Goal: Navigation & Orientation: Find specific page/section

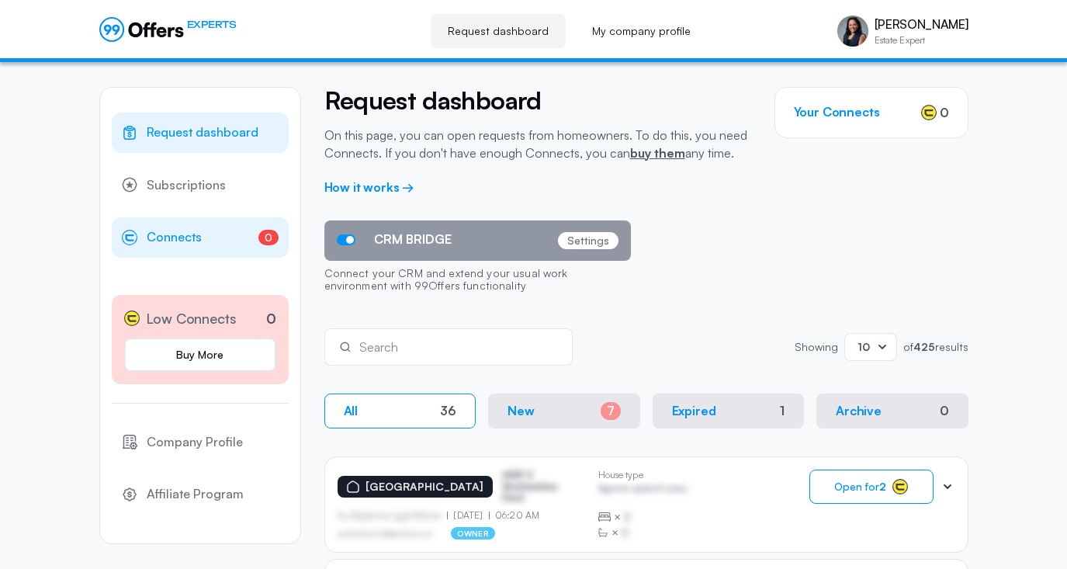
click at [181, 235] on span "Connects" at bounding box center [174, 237] width 55 height 20
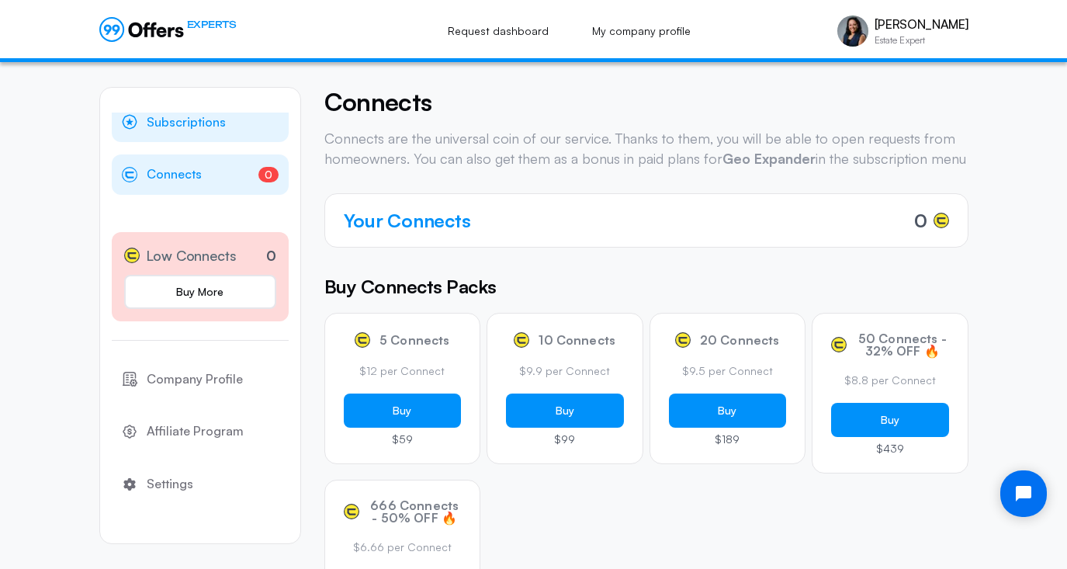
click at [176, 127] on span "Subscriptions" at bounding box center [186, 123] width 79 height 20
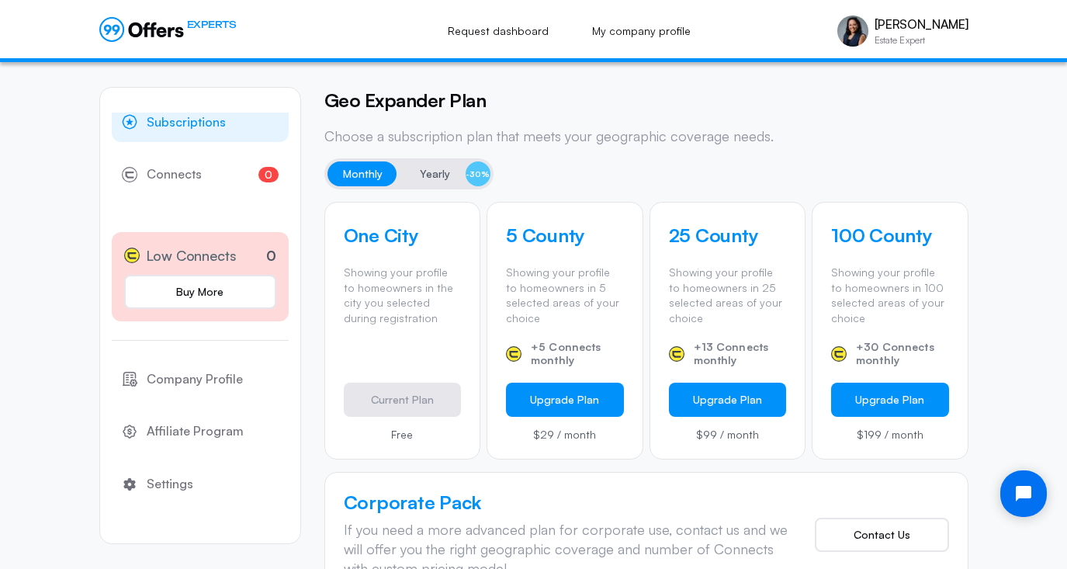
scroll to position [431, 0]
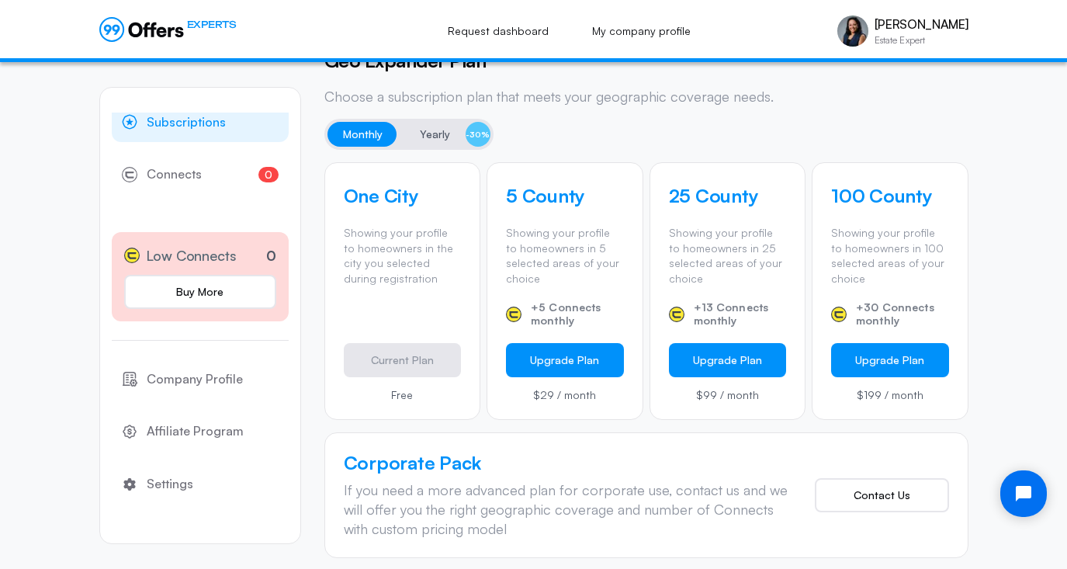
click at [441, 137] on span "Yearly" at bounding box center [435, 134] width 30 height 19
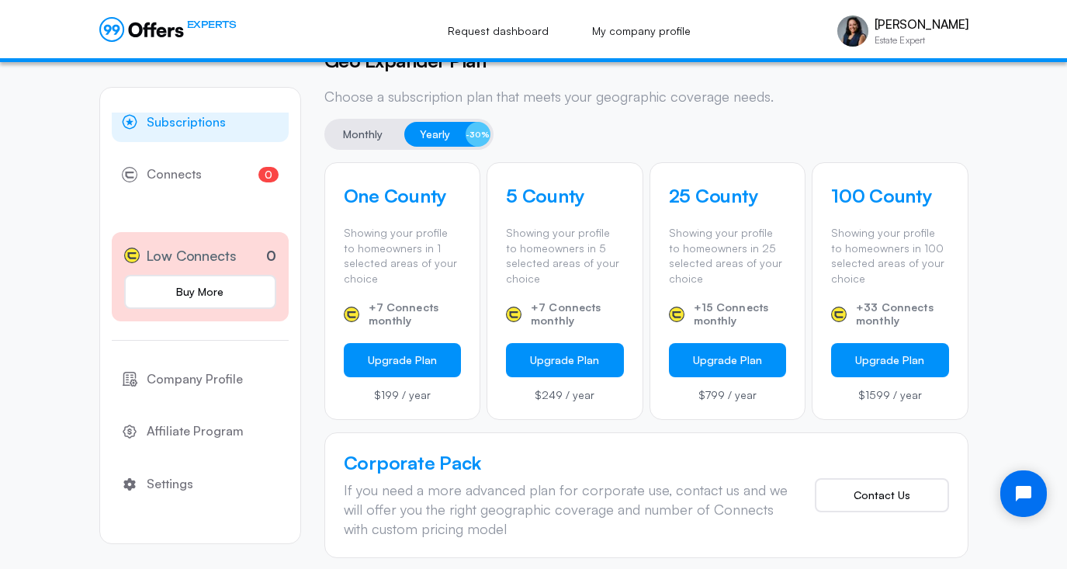
click at [359, 137] on span "Monthly" at bounding box center [363, 134] width 40 height 19
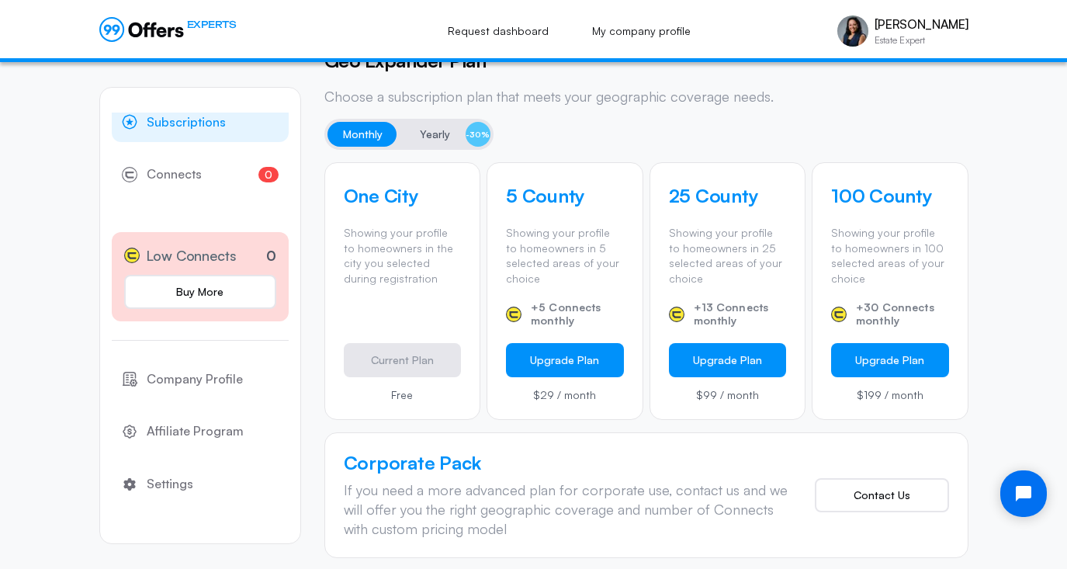
click at [428, 132] on span "Yearly" at bounding box center [435, 134] width 30 height 19
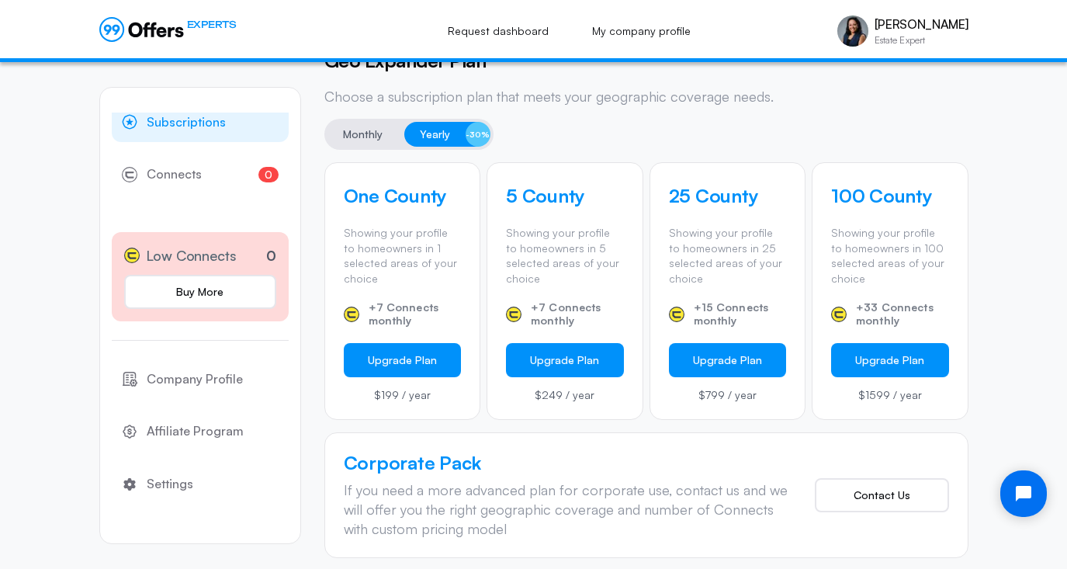
click at [349, 132] on span "Monthly" at bounding box center [363, 134] width 40 height 19
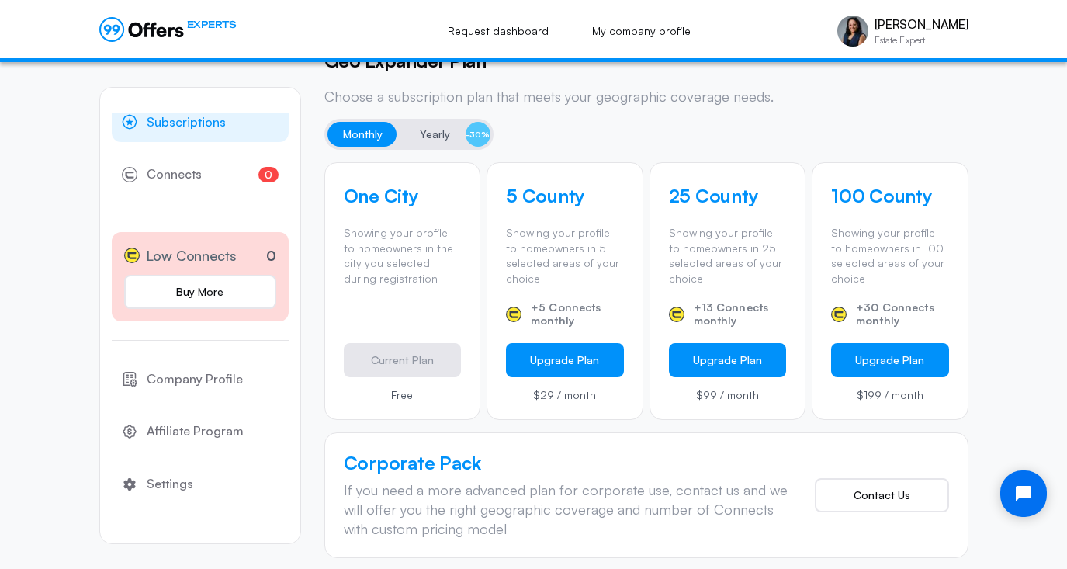
click at [431, 136] on span "Yearly" at bounding box center [435, 134] width 30 height 19
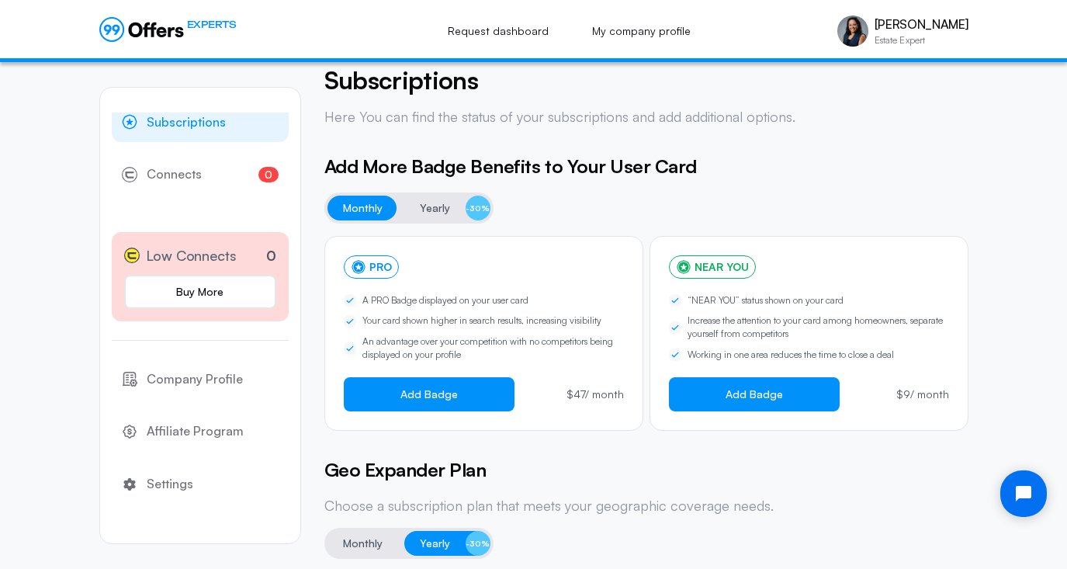
scroll to position [0, 0]
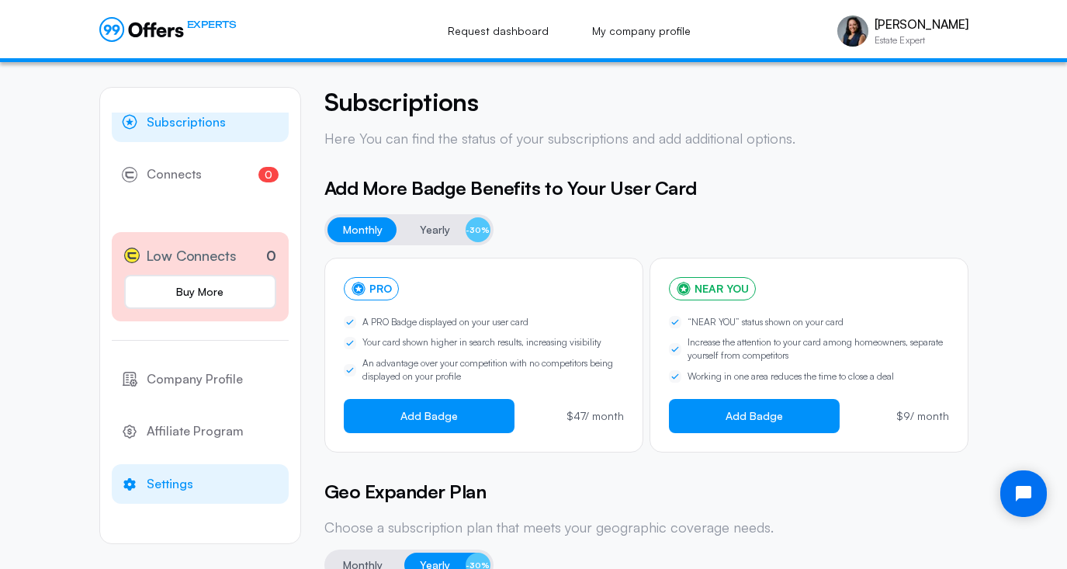
click at [171, 482] on span "Settings" at bounding box center [170, 484] width 47 height 20
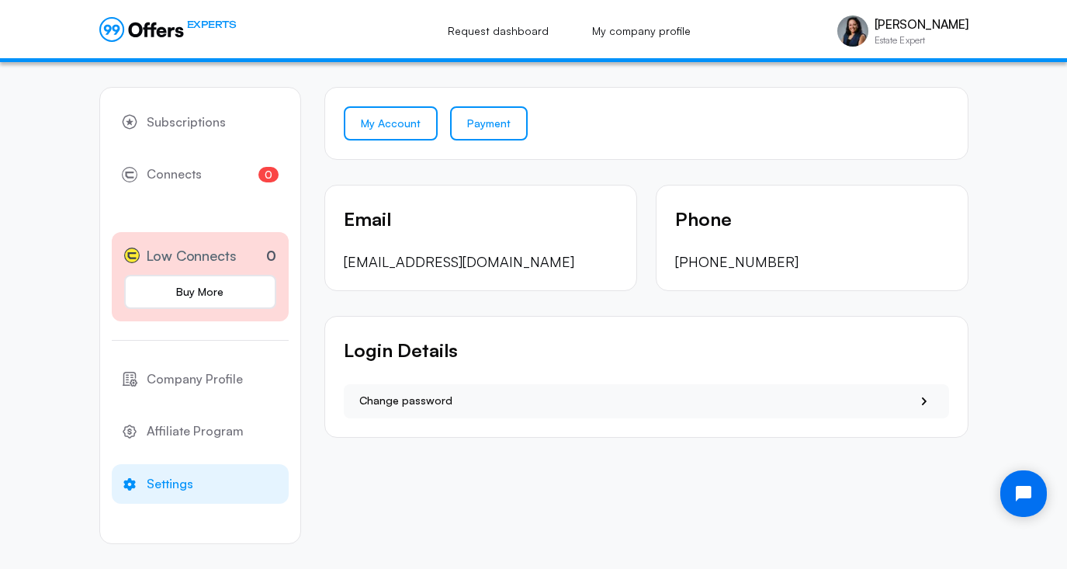
click at [482, 123] on link "Payment" at bounding box center [489, 123] width 78 height 34
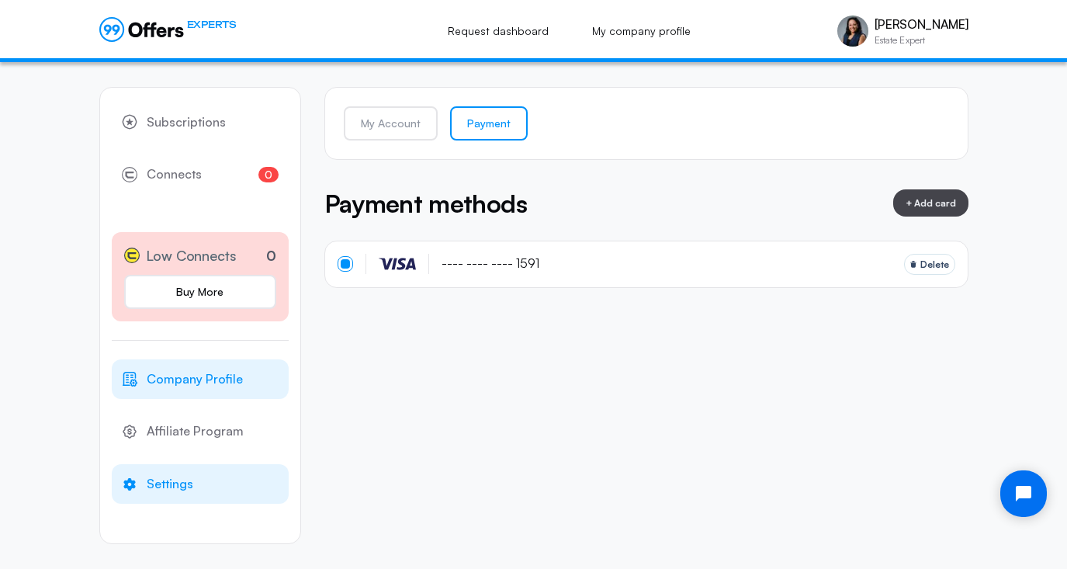
click at [178, 381] on span "Company Profile" at bounding box center [195, 379] width 96 height 20
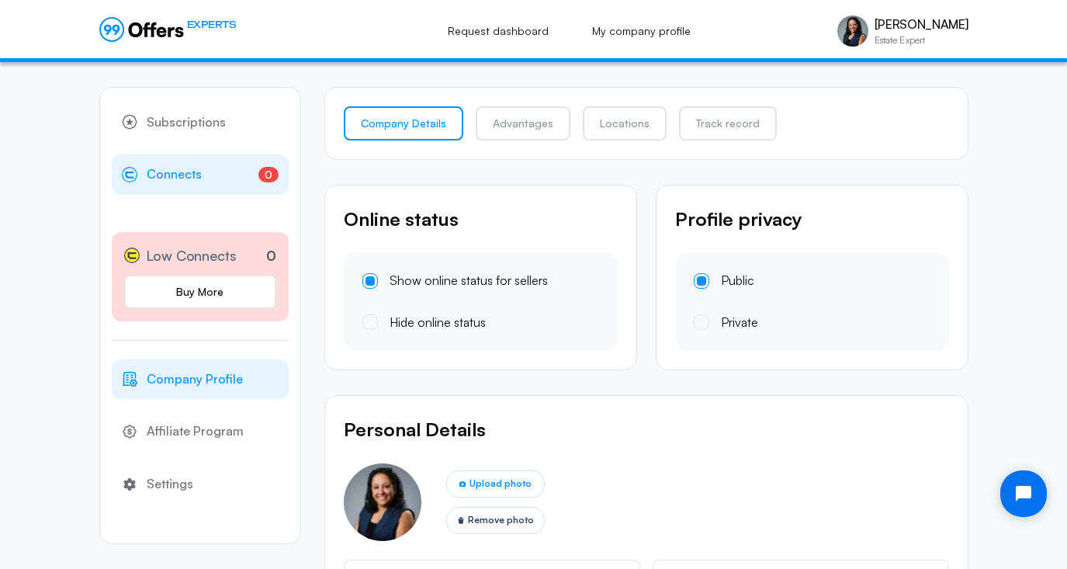
click at [189, 174] on span "Connects" at bounding box center [174, 175] width 55 height 20
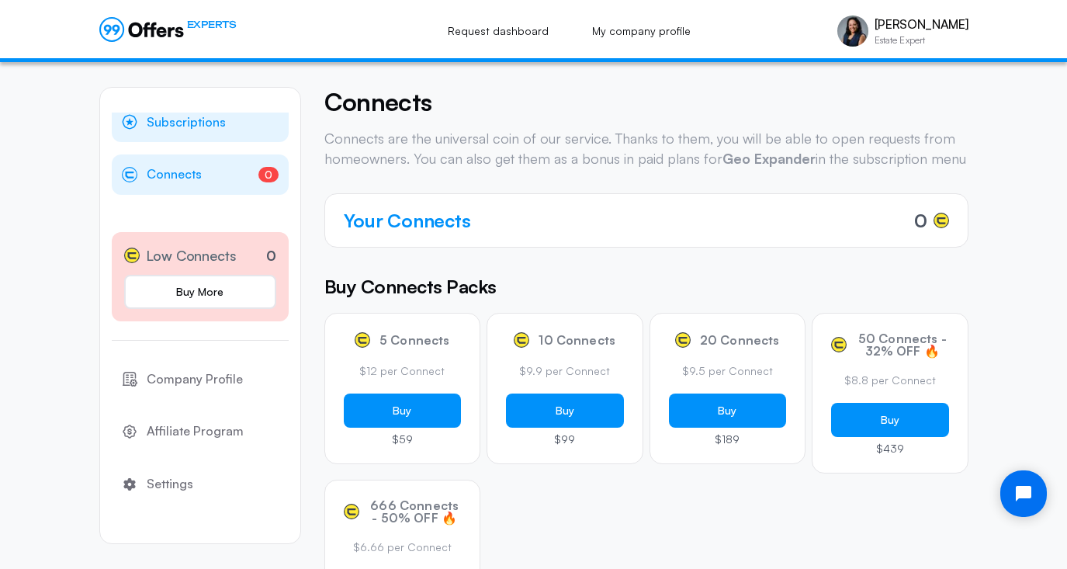
click at [191, 123] on span "Subscriptions" at bounding box center [186, 123] width 79 height 20
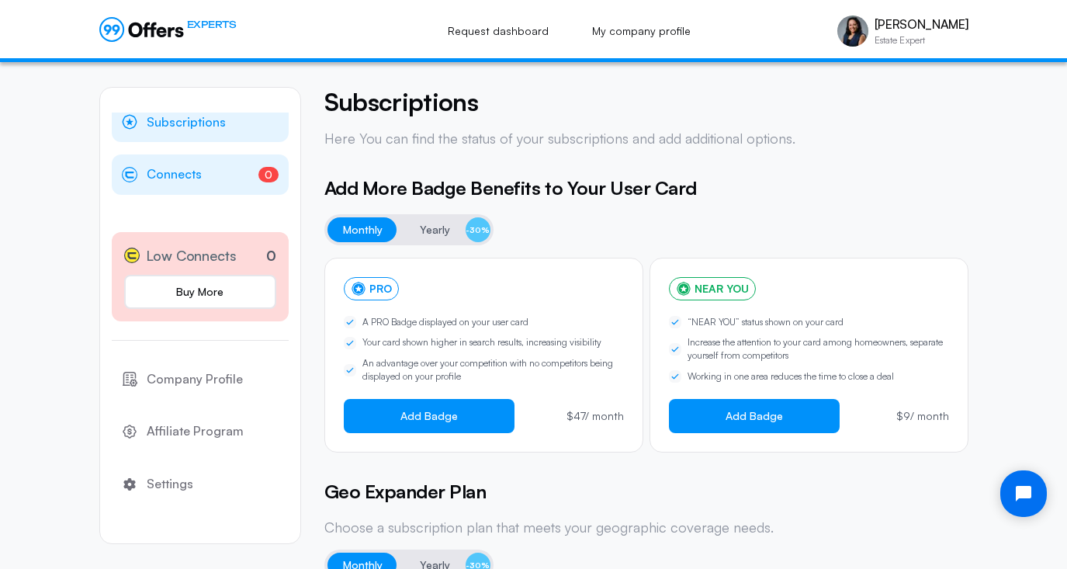
click at [176, 173] on span "Connects" at bounding box center [174, 175] width 55 height 20
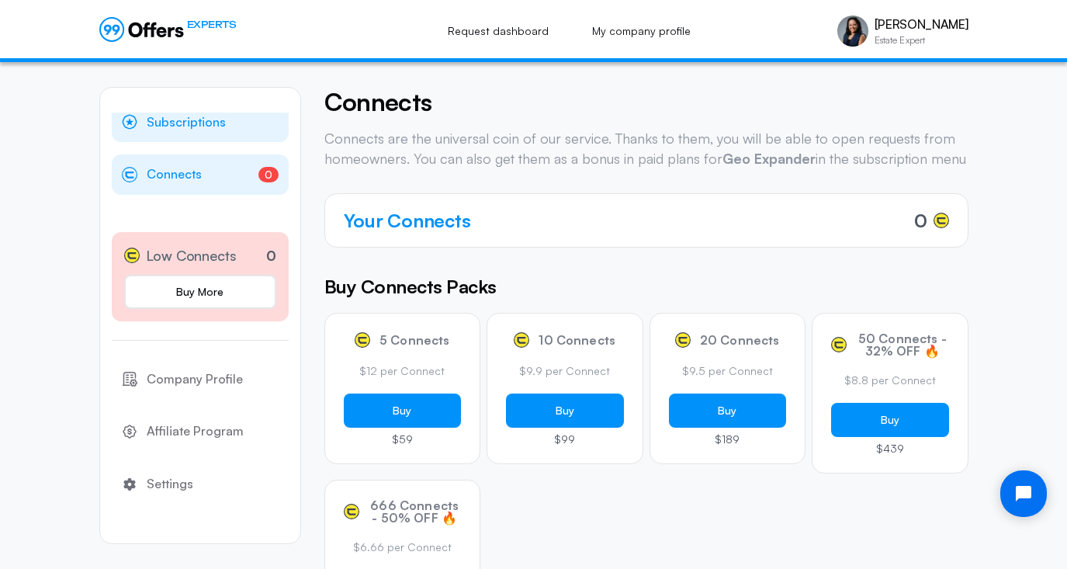
click at [193, 118] on span "Subscriptions" at bounding box center [186, 123] width 79 height 20
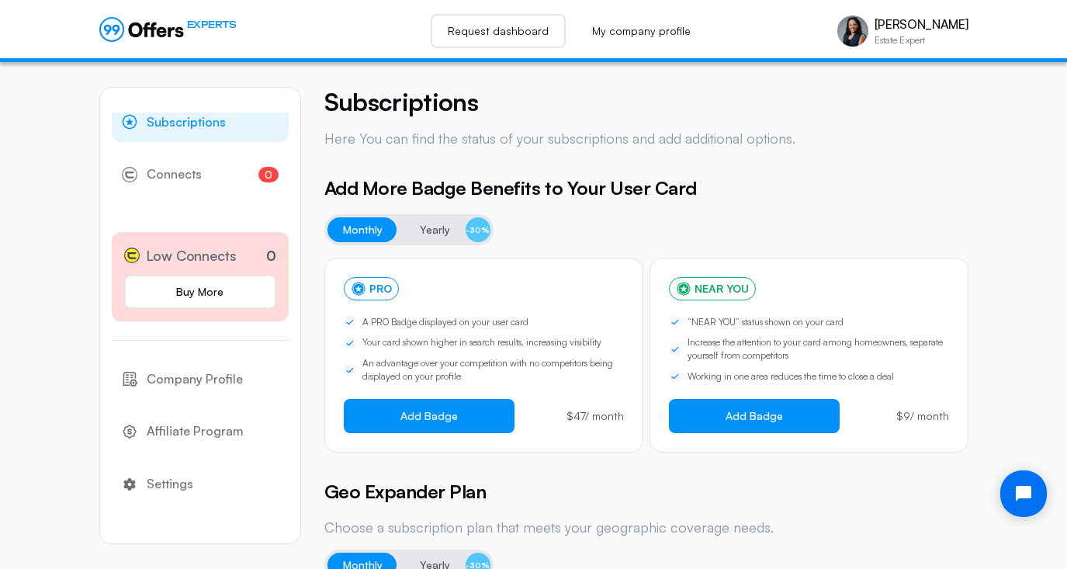
click at [488, 33] on link "Request dashboard" at bounding box center [498, 31] width 135 height 34
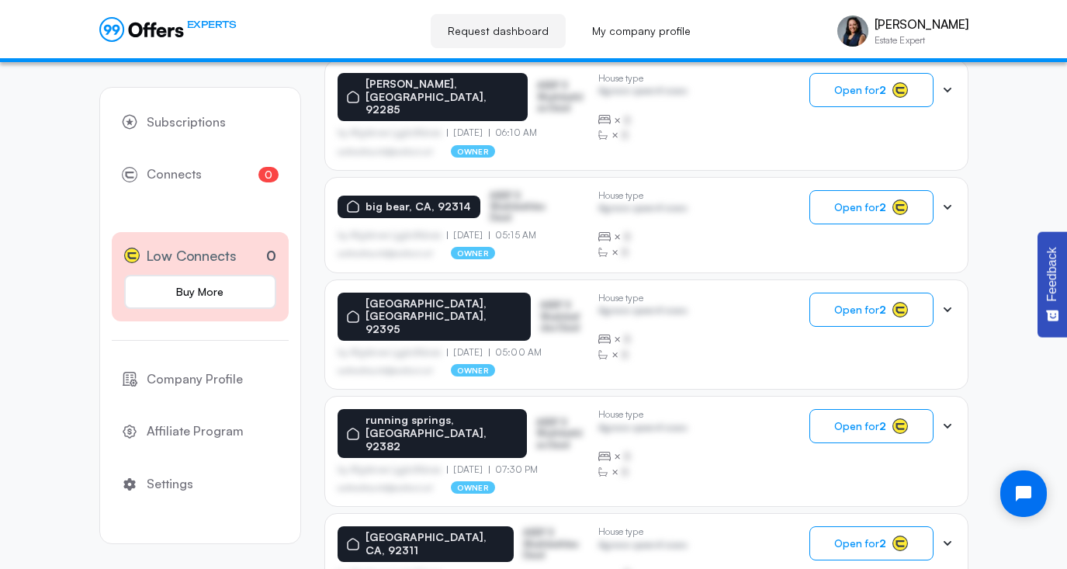
scroll to position [989, 0]
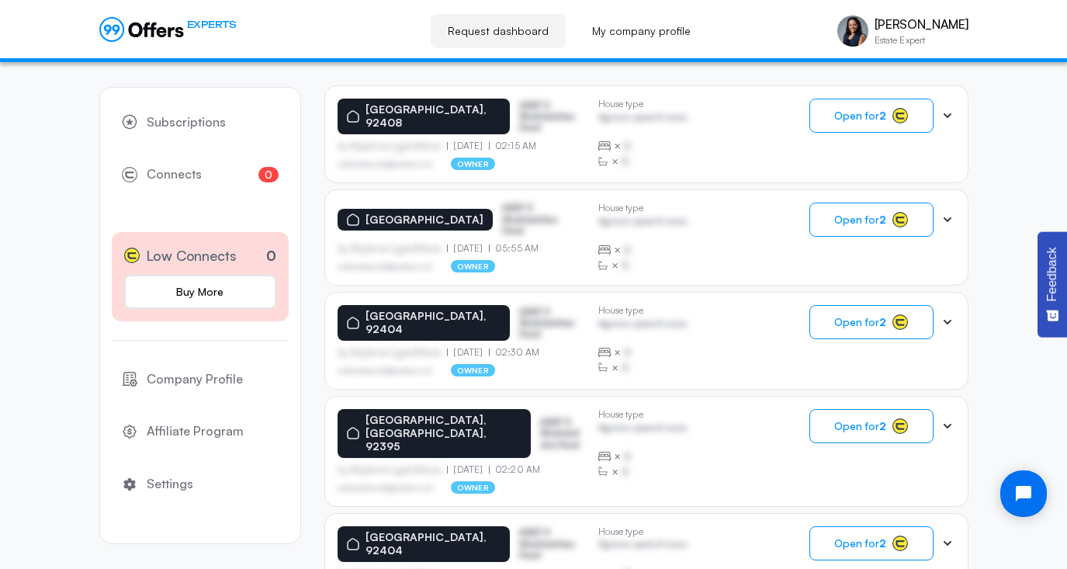
scroll to position [0, 0]
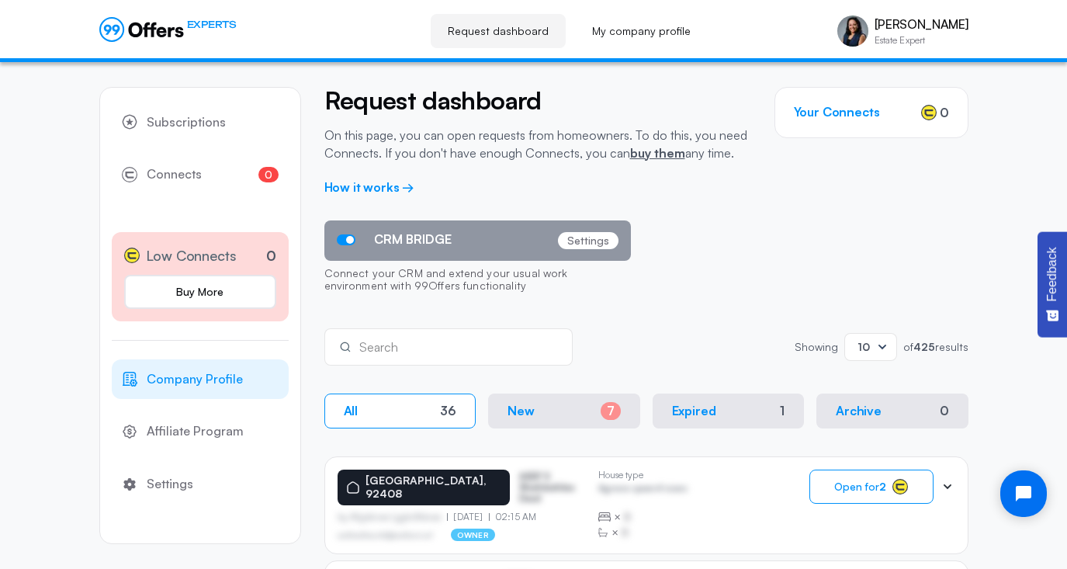
click at [186, 383] on span "Company Profile" at bounding box center [195, 379] width 96 height 20
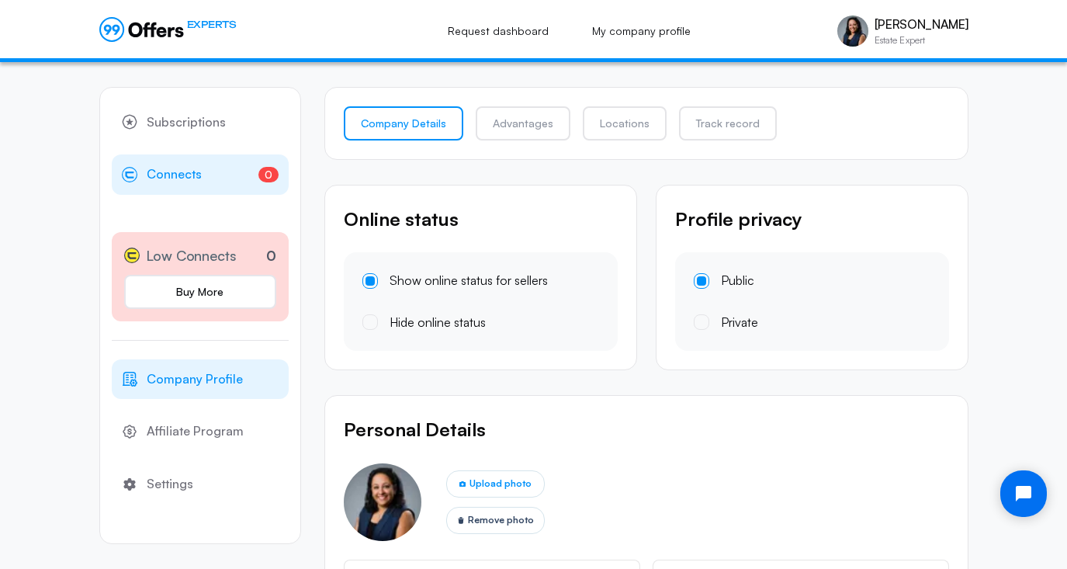
click at [173, 170] on span "Connects" at bounding box center [174, 175] width 55 height 20
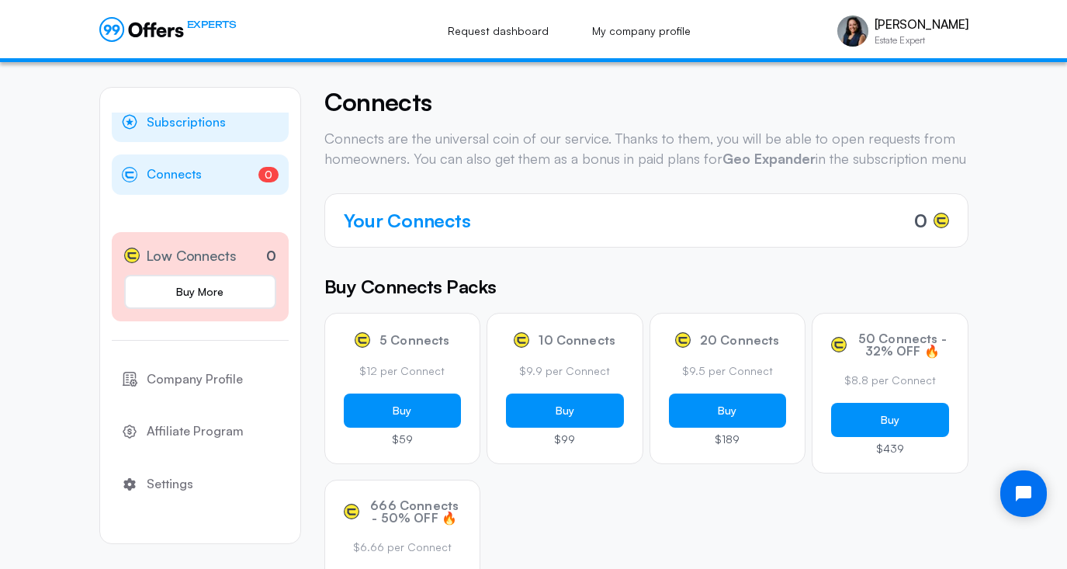
click at [172, 123] on span "Subscriptions" at bounding box center [186, 123] width 79 height 20
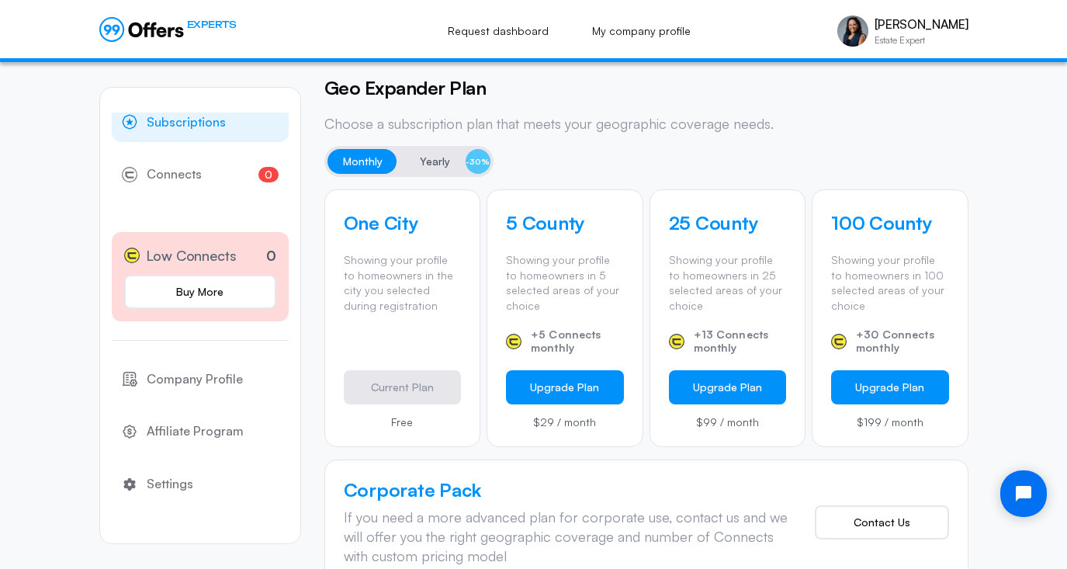
scroll to position [417, 0]
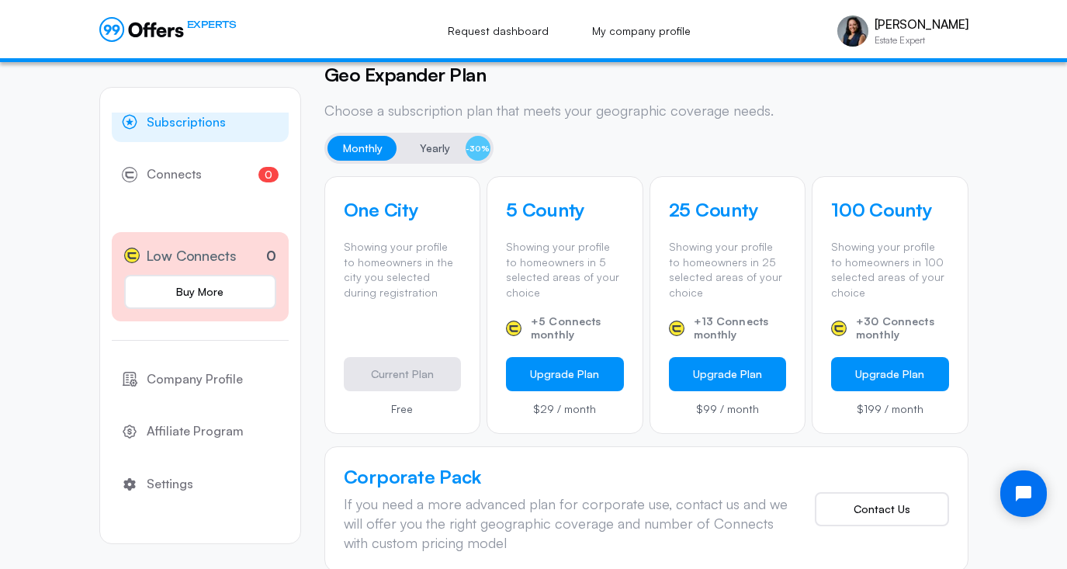
click at [428, 147] on span "Yearly" at bounding box center [435, 148] width 30 height 19
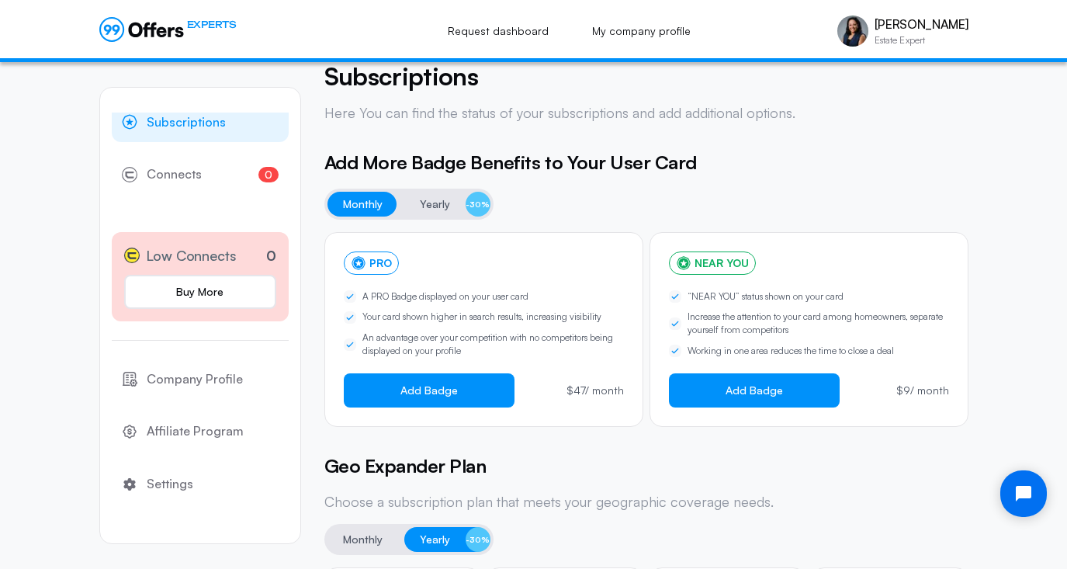
scroll to position [0, 0]
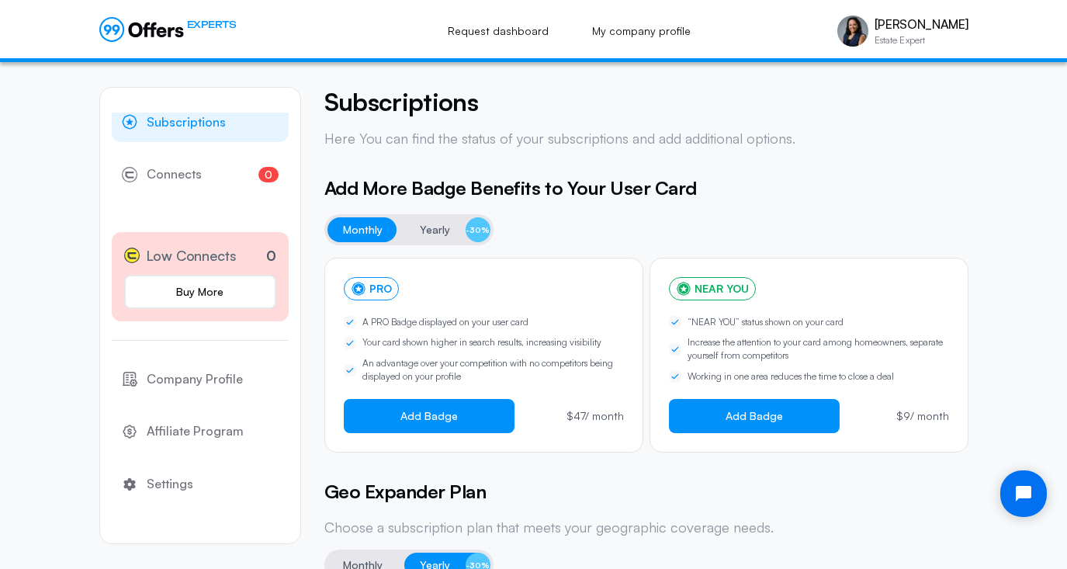
click at [160, 33] on icon at bounding box center [141, 29] width 85 height 25
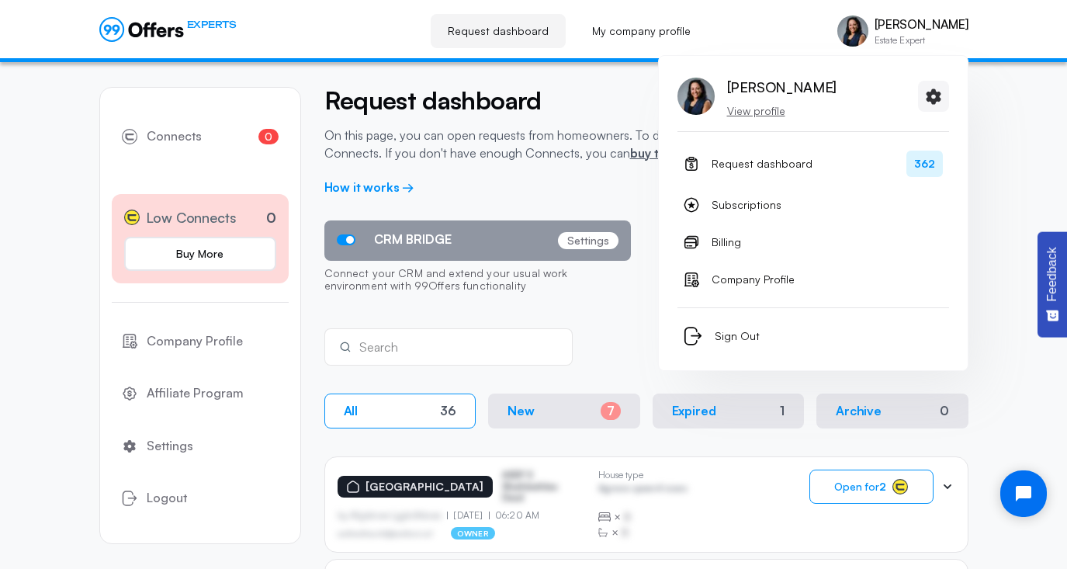
click at [935, 27] on p "[PERSON_NAME]" at bounding box center [922, 24] width 94 height 15
click at [776, 88] on p "[PERSON_NAME]" at bounding box center [781, 87] width 109 height 25
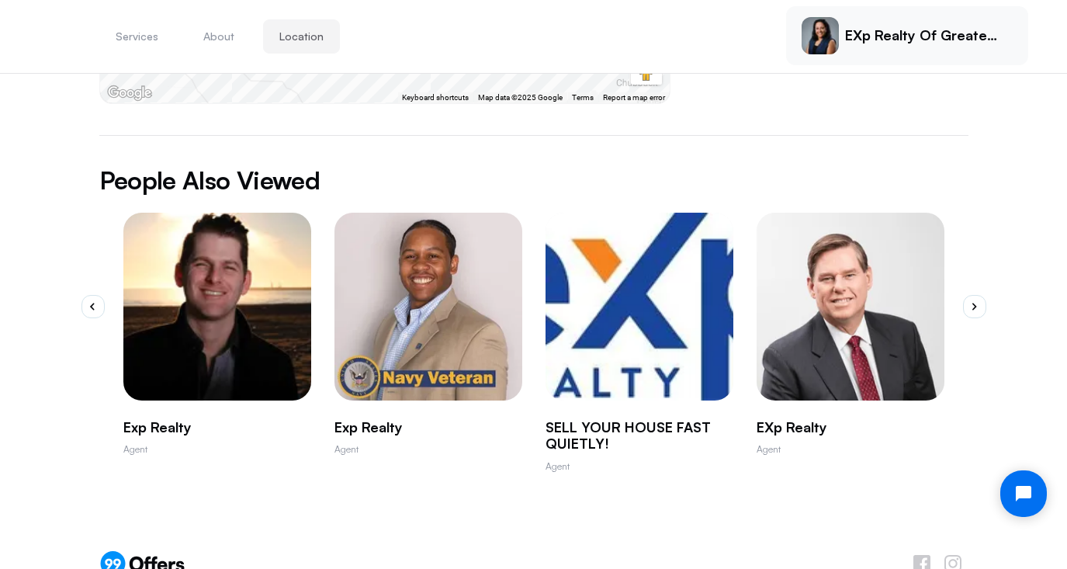
scroll to position [832, 0]
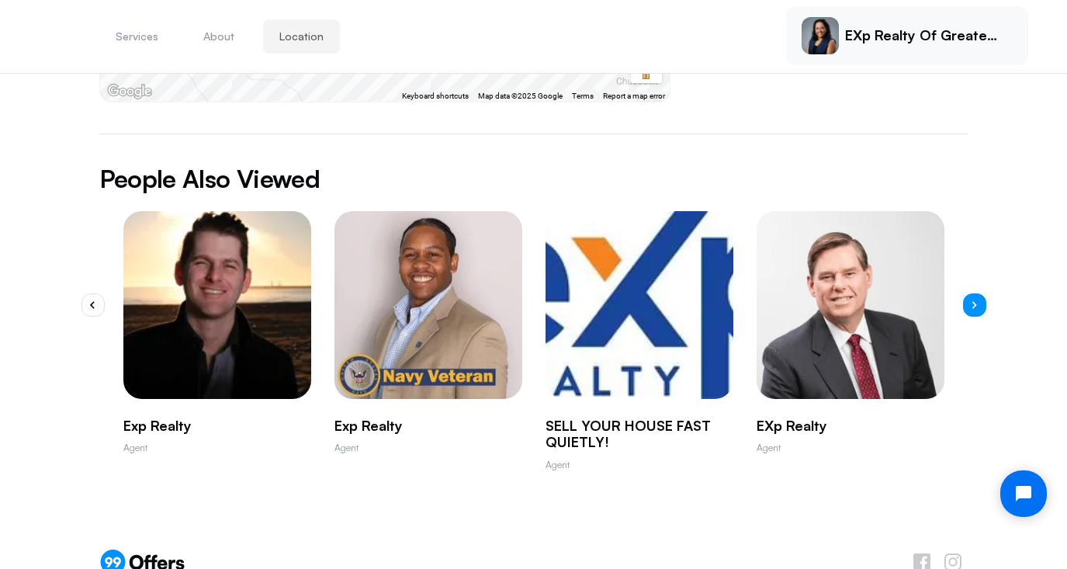
click at [972, 301] on icon "button" at bounding box center [974, 305] width 5 height 8
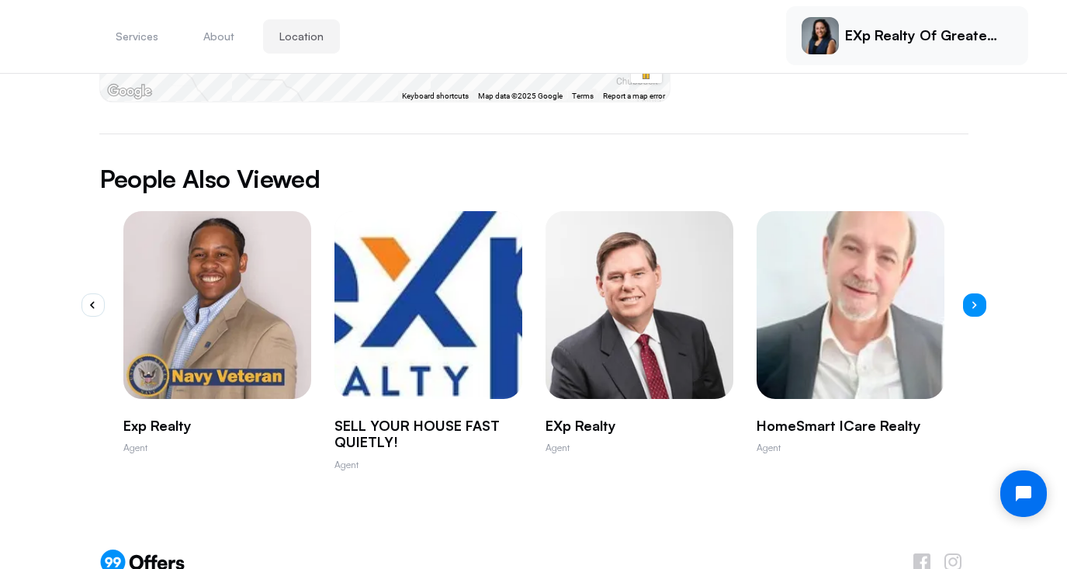
click at [972, 301] on icon "button" at bounding box center [974, 305] width 5 height 8
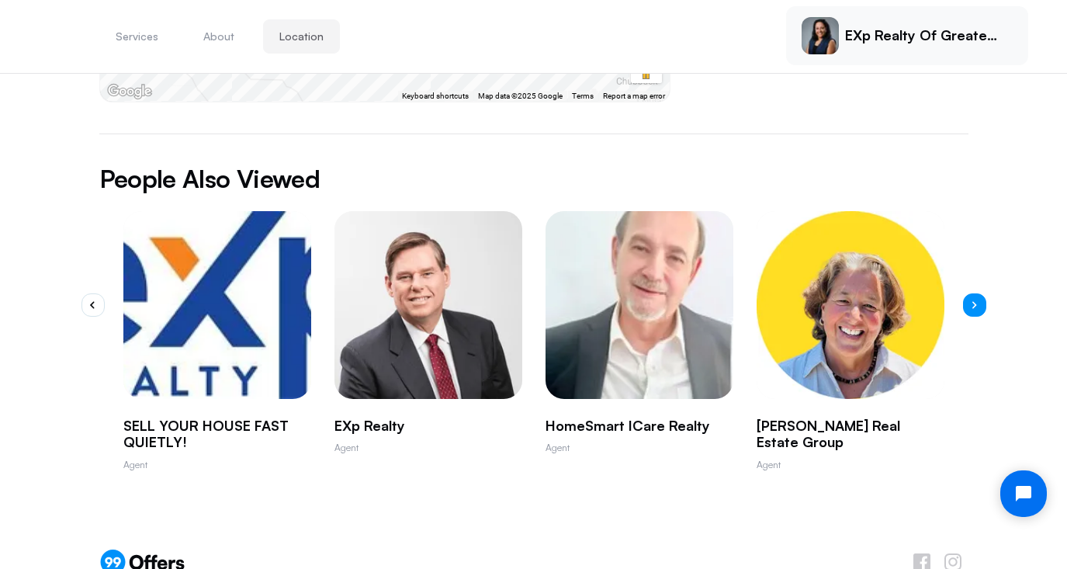
click at [972, 301] on icon "button" at bounding box center [974, 305] width 5 height 8
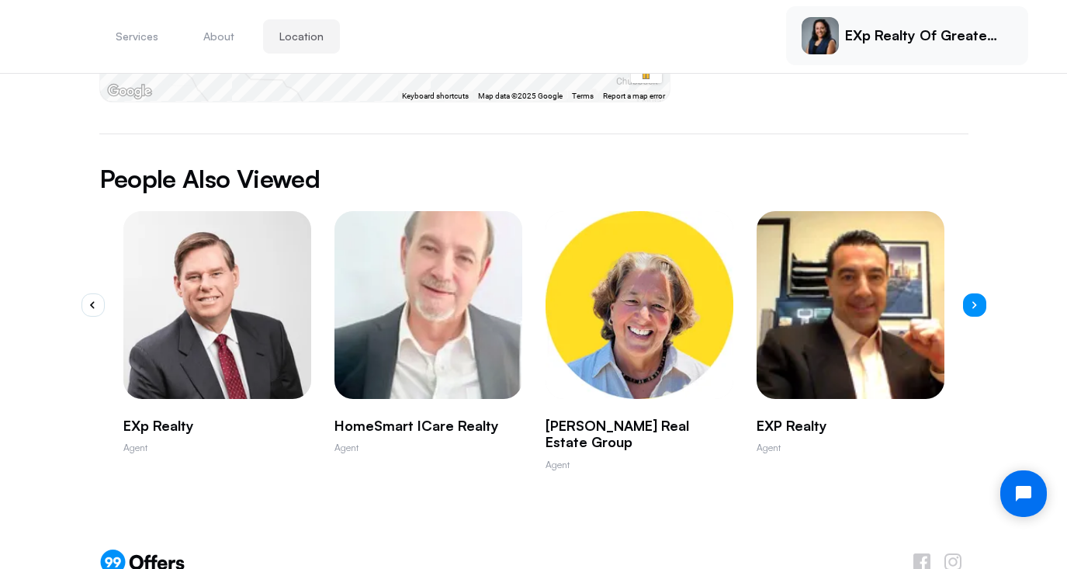
click at [972, 301] on icon "button" at bounding box center [974, 305] width 5 height 8
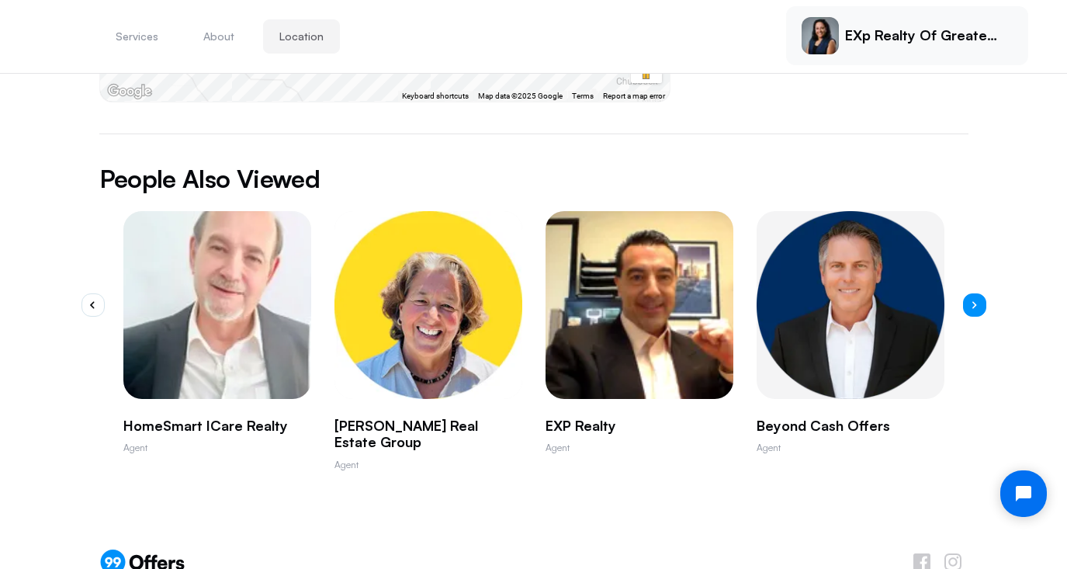
click at [972, 301] on icon "button" at bounding box center [974, 305] width 5 height 8
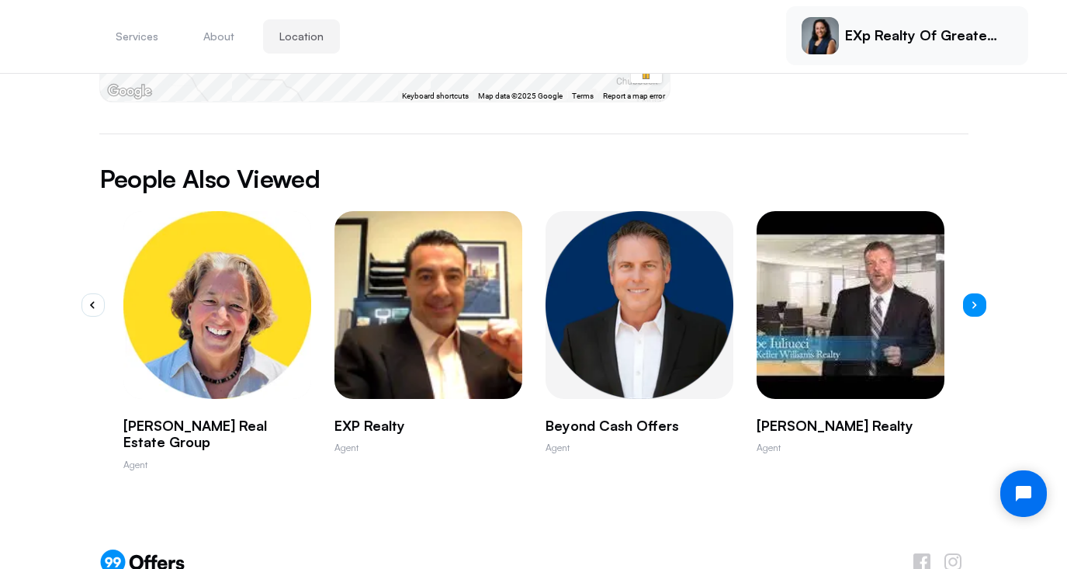
click at [972, 301] on icon "button" at bounding box center [974, 305] width 5 height 8
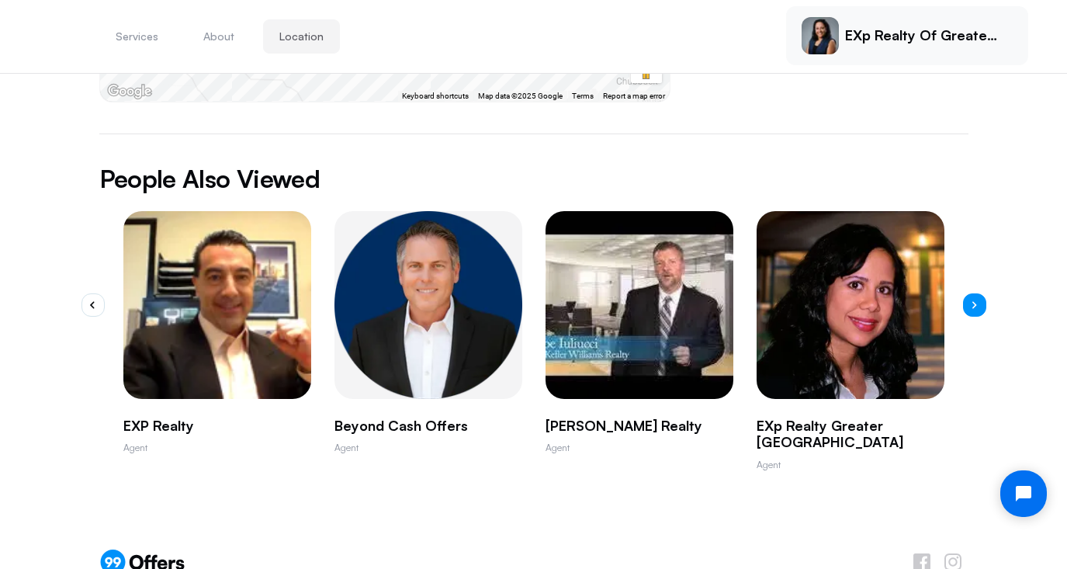
click at [972, 301] on icon "button" at bounding box center [974, 305] width 5 height 8
click at [976, 301] on icon "button" at bounding box center [974, 305] width 5 height 8
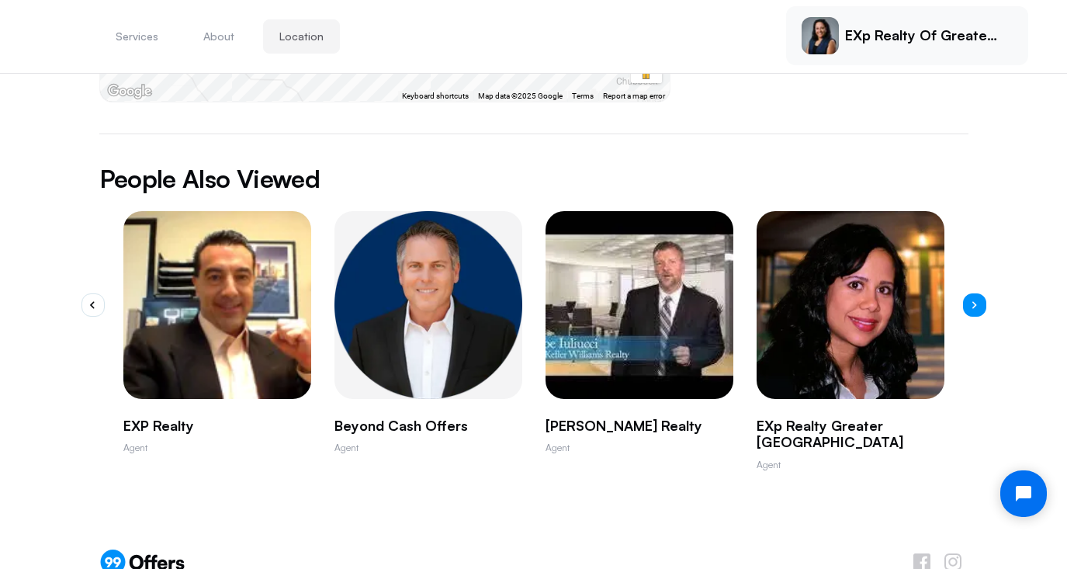
click at [976, 301] on icon "button" at bounding box center [974, 305] width 5 height 8
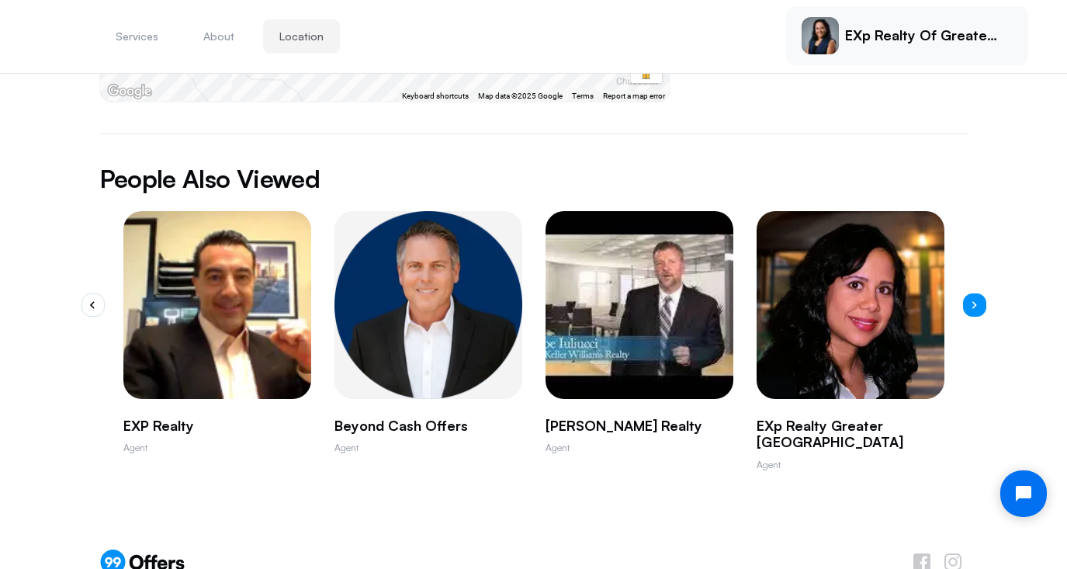
click at [976, 301] on icon "button" at bounding box center [974, 305] width 5 height 8
click at [92, 301] on icon "button" at bounding box center [92, 304] width 5 height 7
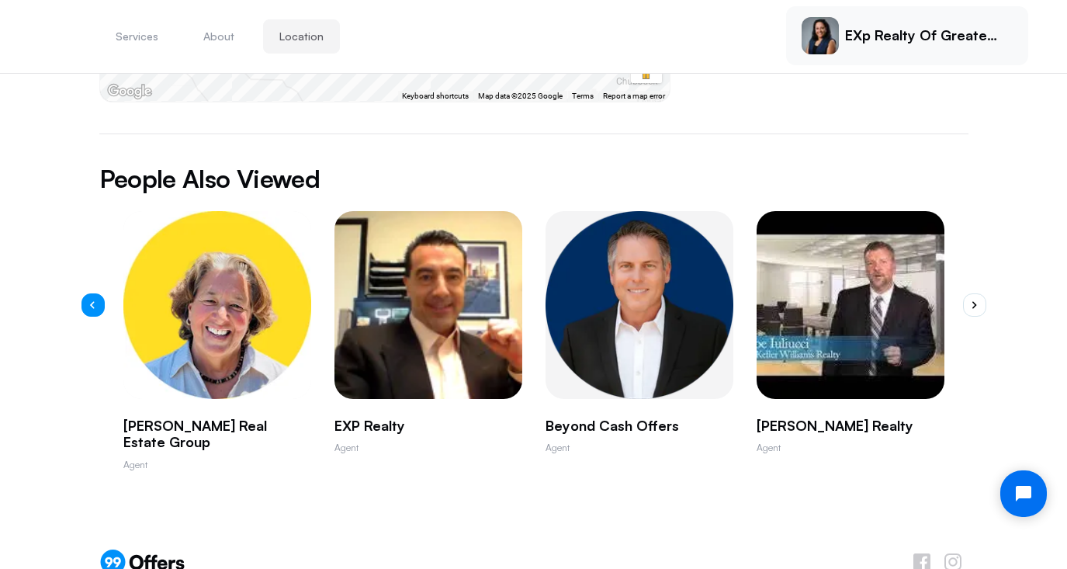
click at [92, 301] on icon "button" at bounding box center [92, 304] width 5 height 7
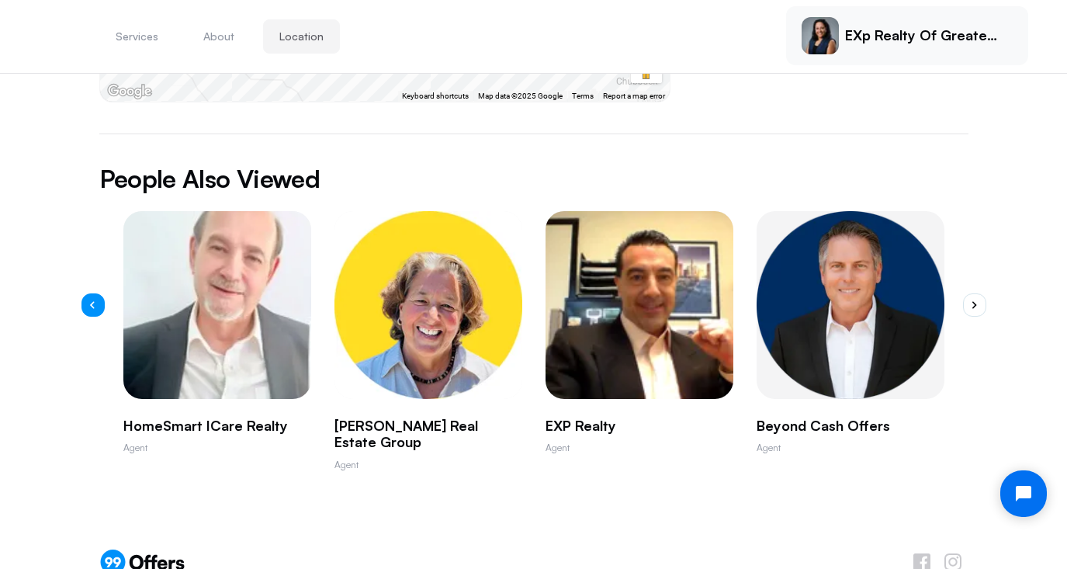
click at [92, 301] on icon "button" at bounding box center [92, 304] width 5 height 7
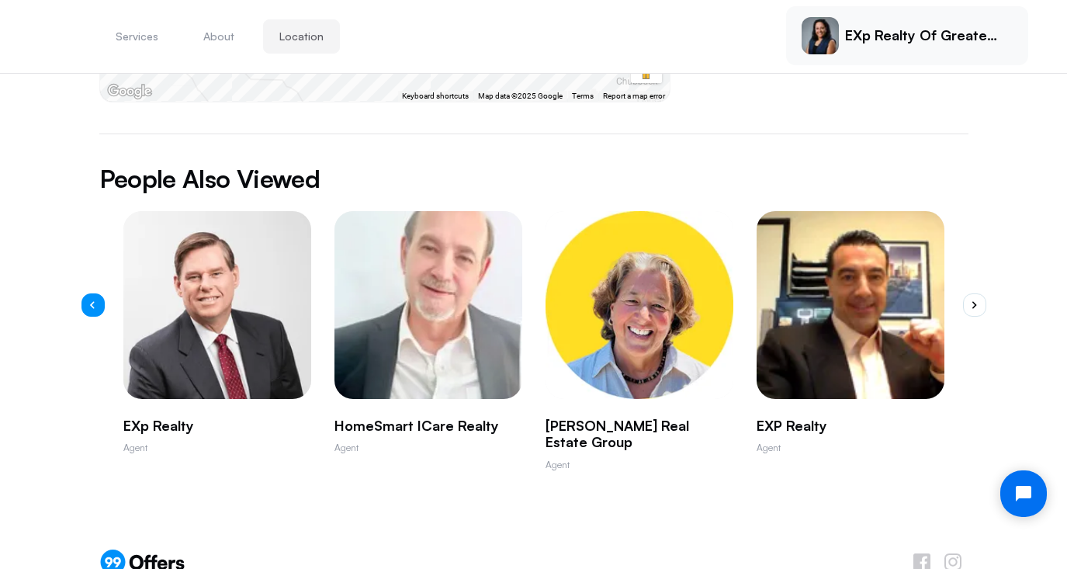
click at [92, 301] on icon "button" at bounding box center [92, 304] width 5 height 7
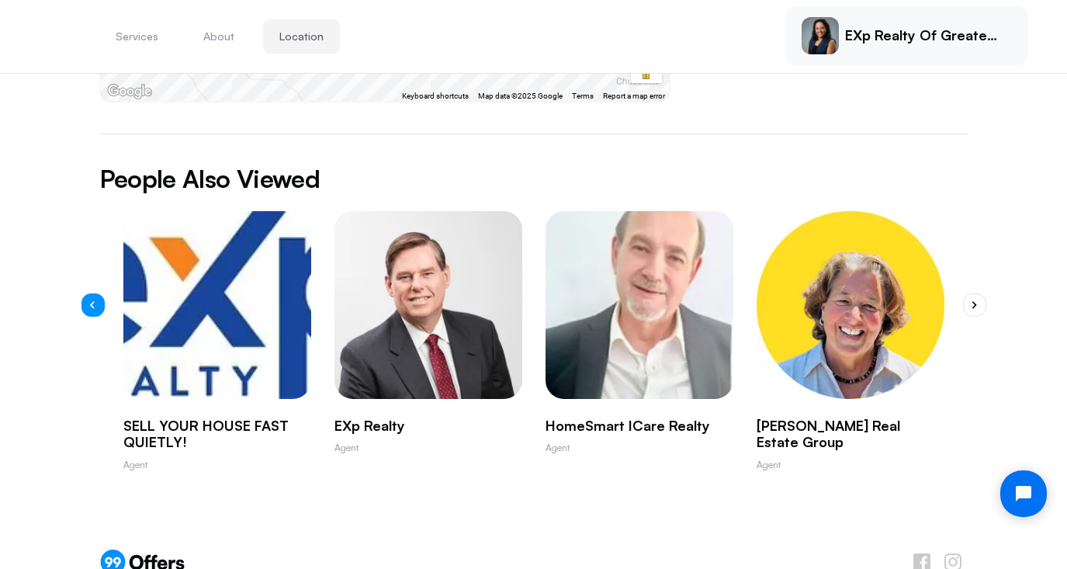
click at [92, 301] on icon "button" at bounding box center [92, 304] width 5 height 7
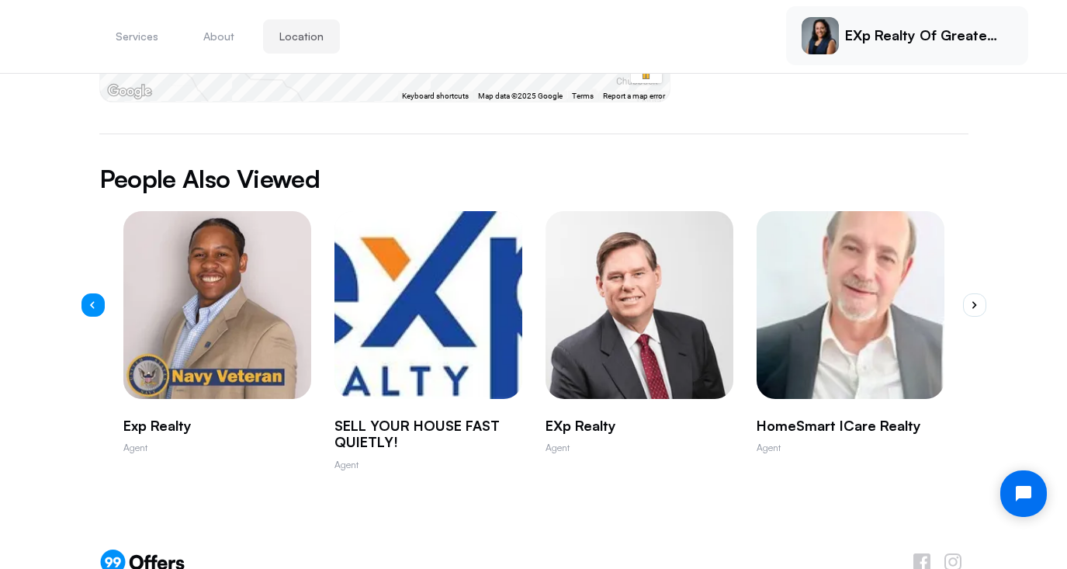
click at [92, 301] on icon "button" at bounding box center [92, 304] width 5 height 7
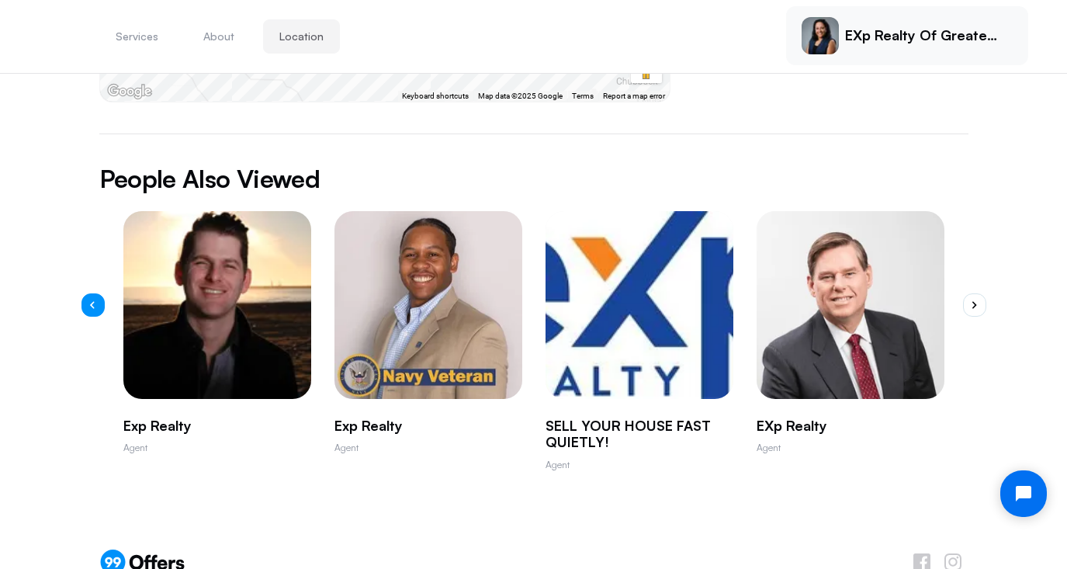
click at [92, 301] on icon "button" at bounding box center [92, 304] width 5 height 7
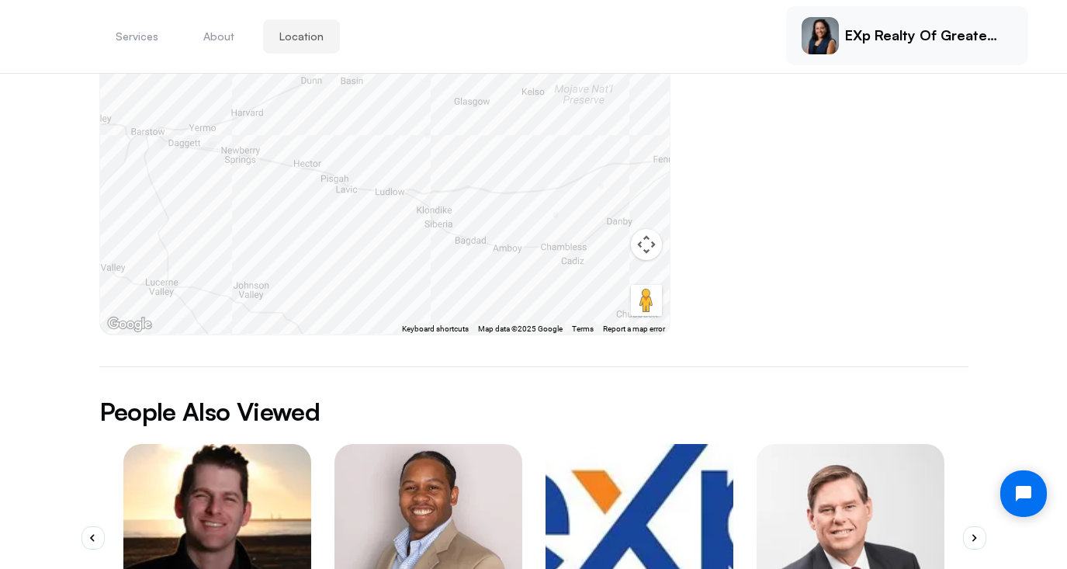
scroll to position [143, 0]
